Goal: Task Accomplishment & Management: Use online tool/utility

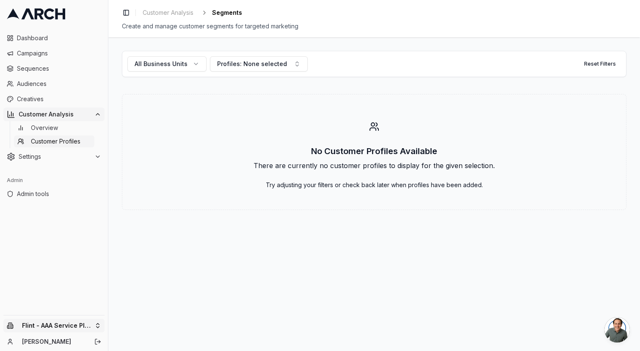
click at [83, 323] on html "Dashboard Campaigns Sequences Audiences Creatives Customer Analysis Overview Cu…" at bounding box center [320, 175] width 640 height 351
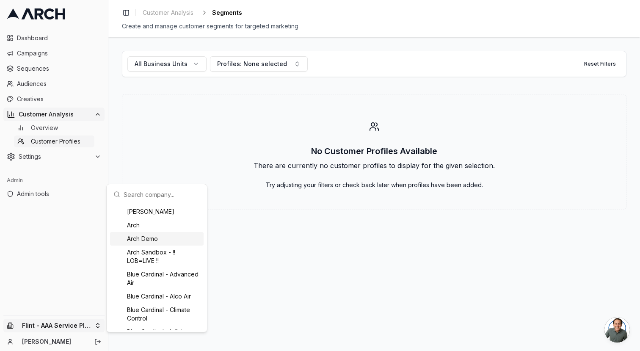
click at [158, 235] on div "Arch Demo" at bounding box center [157, 239] width 94 height 14
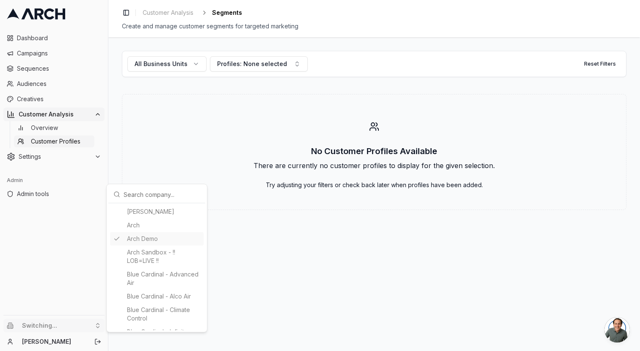
click at [172, 155] on html "Dashboard Campaigns Sequences Audiences Creatives Customer Analysis Overview Cu…" at bounding box center [320, 175] width 640 height 351
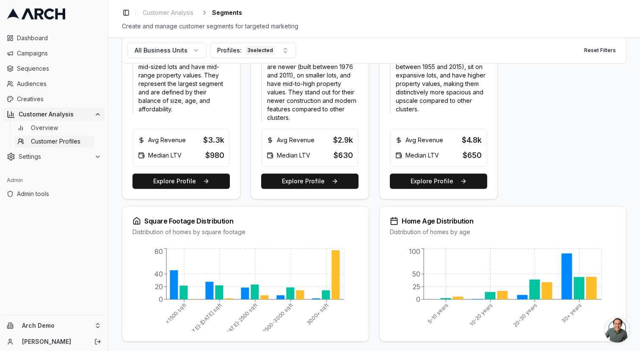
scroll to position [393, 0]
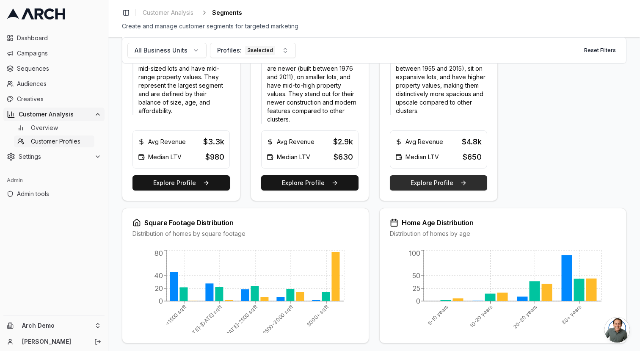
click at [434, 184] on button "Explore Profile" at bounding box center [438, 182] width 97 height 15
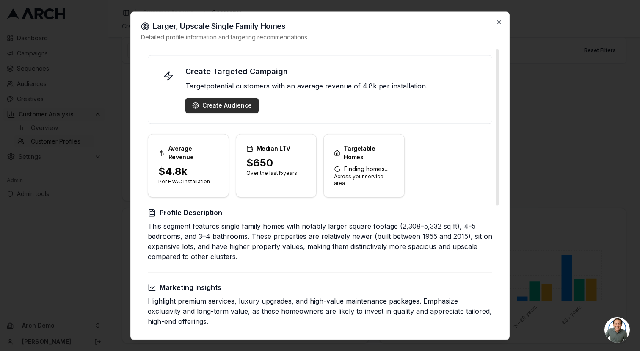
click at [213, 106] on div "Create Audience" at bounding box center [222, 105] width 60 height 8
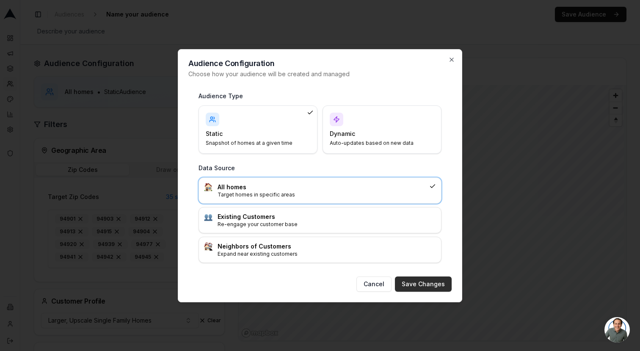
click at [421, 287] on button "Save Changes" at bounding box center [423, 284] width 57 height 15
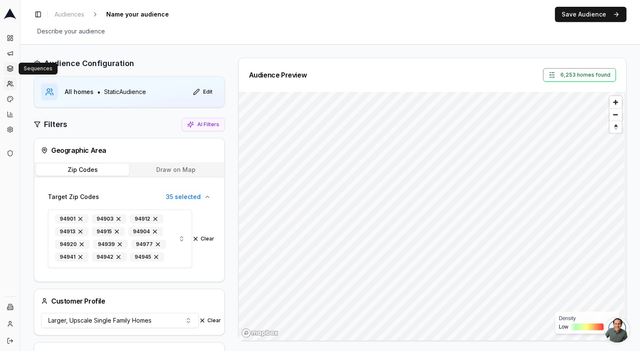
click at [12, 70] on icon at bounding box center [10, 68] width 7 height 7
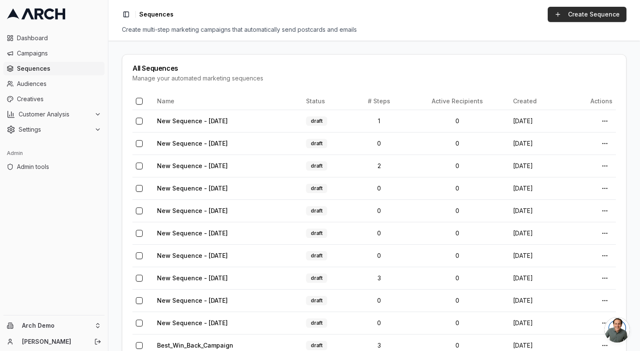
click at [581, 9] on link "Create Sequence" at bounding box center [587, 14] width 79 height 15
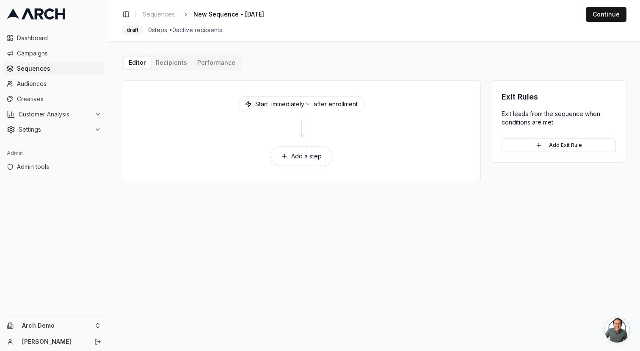
click at [304, 158] on button "Add a step" at bounding box center [301, 156] width 63 height 20
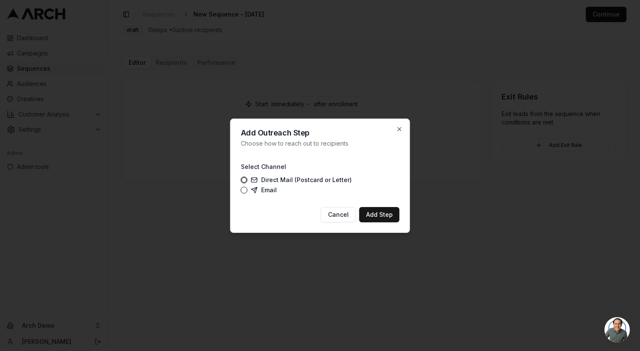
click at [263, 180] on label "Direct Mail (Postcard or Letter)" at bounding box center [301, 180] width 101 height 7
click at [248, 180] on button "Direct Mail (Postcard or Letter)" at bounding box center [244, 180] width 7 height 7
click at [375, 211] on button "Add Step" at bounding box center [380, 214] width 40 height 15
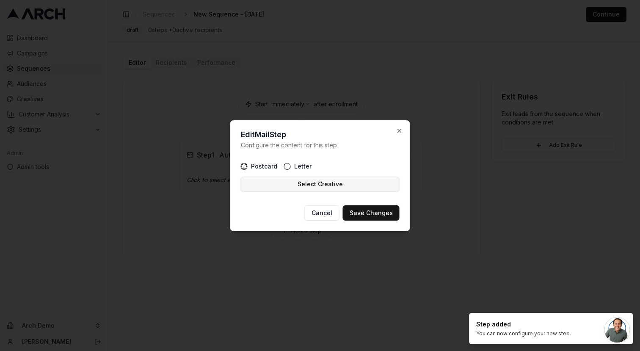
click at [336, 182] on button "Select Creative" at bounding box center [320, 184] width 159 height 15
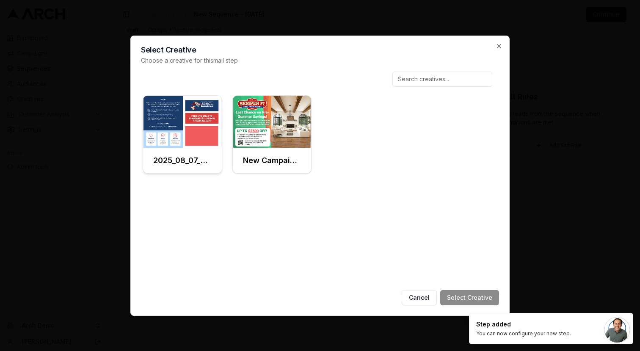
click at [174, 147] on img at bounding box center [182, 122] width 79 height 53
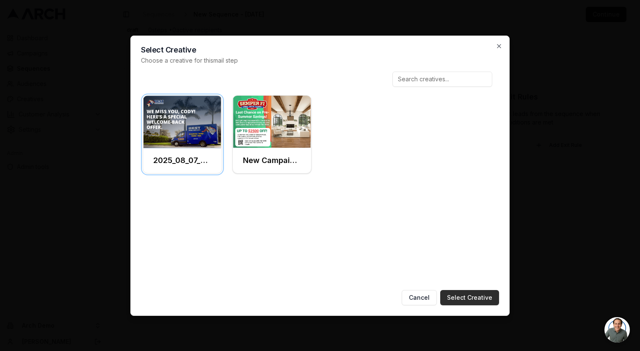
click at [485, 299] on button "Select Creative" at bounding box center [469, 297] width 59 height 15
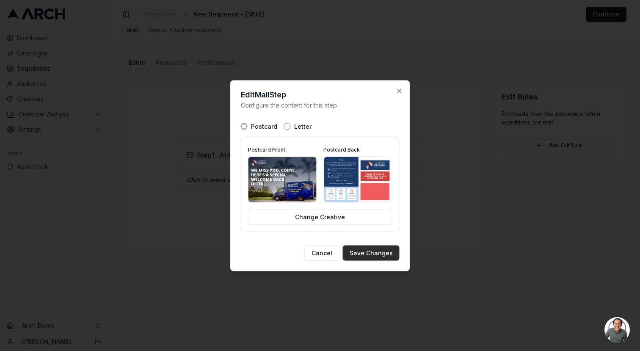
click at [385, 250] on button "Save Changes" at bounding box center [371, 252] width 57 height 15
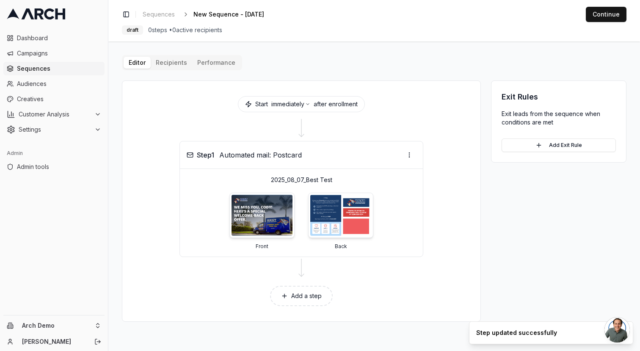
click at [308, 301] on button "Add a step" at bounding box center [301, 296] width 63 height 20
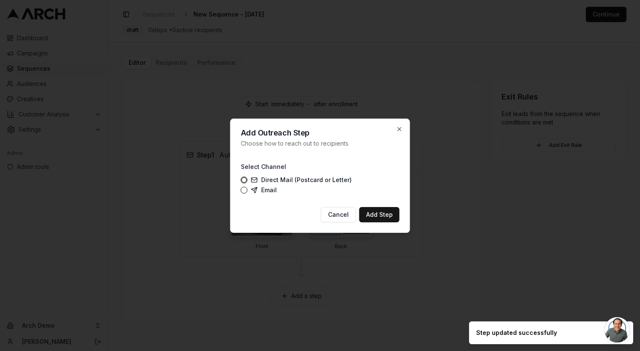
click at [273, 193] on label "Email" at bounding box center [264, 190] width 26 height 7
click at [248, 193] on button "Email" at bounding box center [244, 190] width 7 height 7
click at [369, 218] on button "Add Step" at bounding box center [380, 214] width 40 height 15
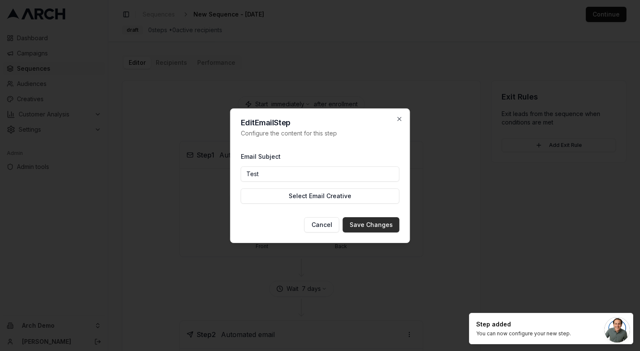
type input "Test"
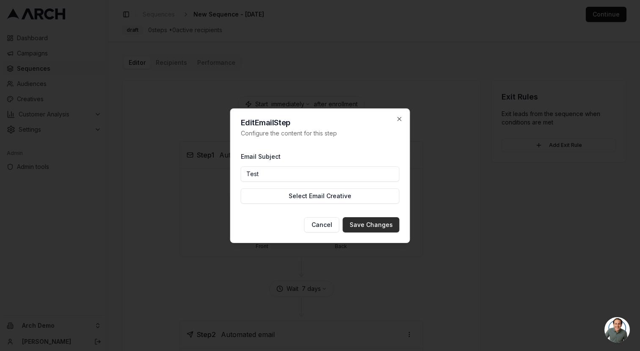
click at [362, 223] on button "Save Changes" at bounding box center [371, 224] width 57 height 15
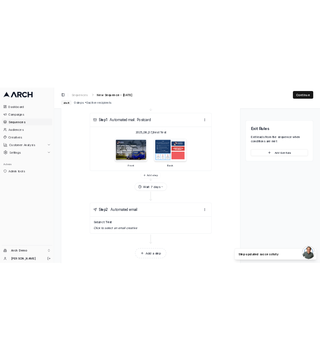
scroll to position [95, 0]
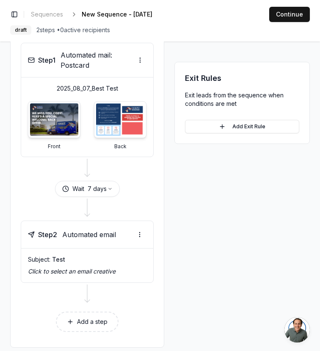
click at [237, 186] on div "Exit Rules Exit leads from the sequence when conditions are met Add Exit Rule" at bounding box center [242, 164] width 136 height 365
